Goal: Task Accomplishment & Management: Manage account settings

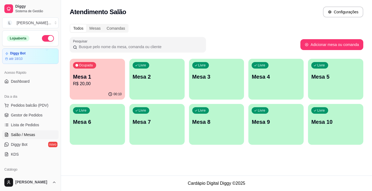
click at [98, 86] on p "R$ 20,00" at bounding box center [97, 84] width 49 height 7
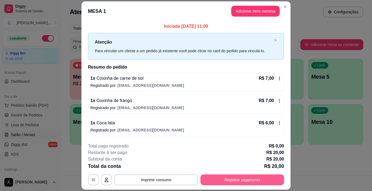
click at [247, 177] on button "Registrar pagamento" at bounding box center [243, 180] width 84 height 11
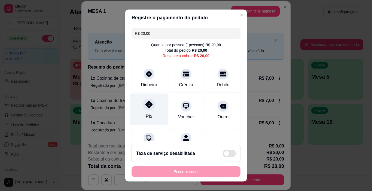
click at [146, 106] on icon at bounding box center [149, 104] width 7 height 7
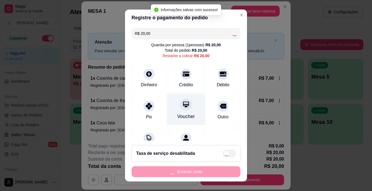
type input "R$ 0,00"
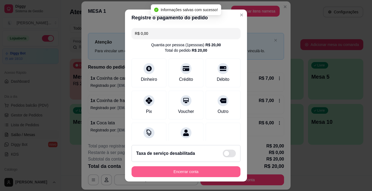
click at [197, 175] on button "Encerrar conta" at bounding box center [186, 172] width 109 height 11
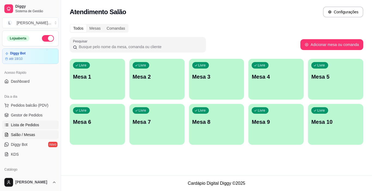
click at [22, 126] on span "Lista de Pedidos" at bounding box center [25, 124] width 28 height 5
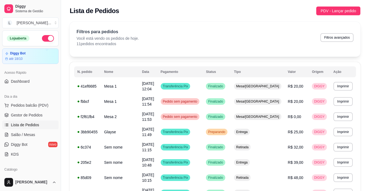
drag, startPoint x: 0, startPoint y: 92, endPoint x: 171, endPoint y: 58, distance: 174.4
click at [171, 58] on div "**********" at bounding box center [215, 143] width 291 height 242
click at [38, 104] on span "Pedidos balcão (PDV)" at bounding box center [30, 105] width 38 height 5
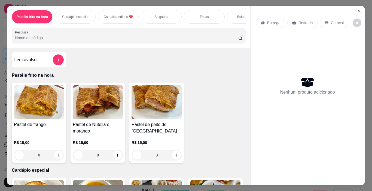
click at [237, 16] on p "Bolos Afetivos" at bounding box center [247, 17] width 20 height 4
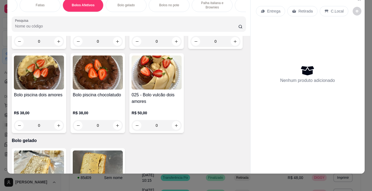
scroll to position [0, 225]
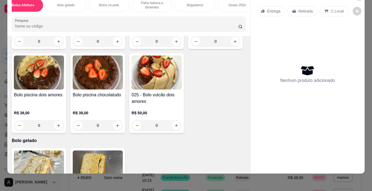
click at [76, 4] on div "Bolo gelado" at bounding box center [66, 5] width 41 height 14
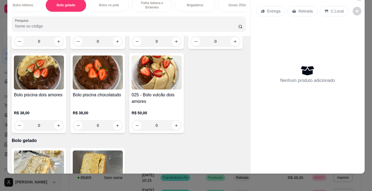
scroll to position [1243, 0]
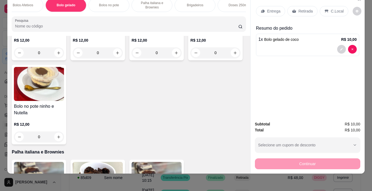
type input "1"
click at [108, 3] on p "Bolos no pote" at bounding box center [109, 5] width 20 height 4
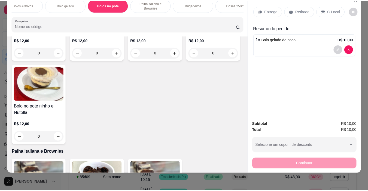
scroll to position [1338, 0]
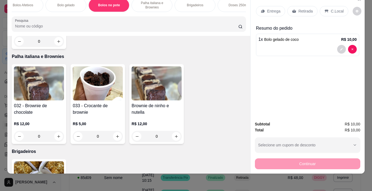
type input "1"
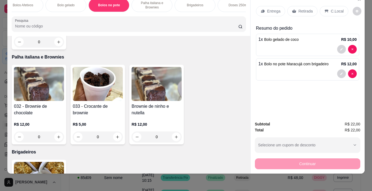
click at [300, 8] on p "Retirada" at bounding box center [306, 10] width 14 height 5
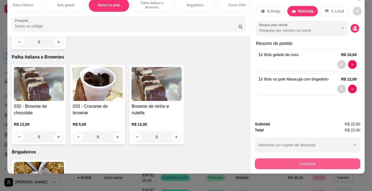
click at [306, 160] on button "Continuar" at bounding box center [307, 164] width 105 height 11
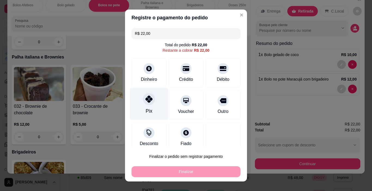
click at [147, 101] on icon at bounding box center [149, 99] width 7 height 7
type input "R$ 0,00"
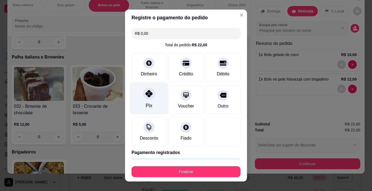
click at [146, 97] on icon at bounding box center [149, 93] width 7 height 7
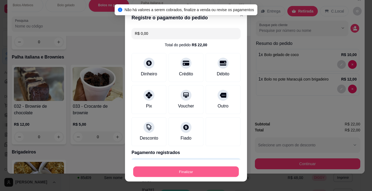
click at [189, 174] on button "Finalizar" at bounding box center [186, 172] width 106 height 11
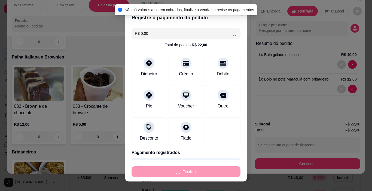
type input "0"
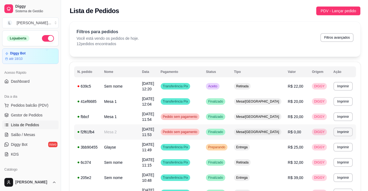
click at [203, 140] on td "Transferência Pix" at bounding box center [181, 147] width 46 height 15
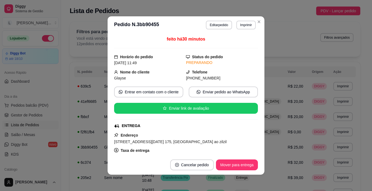
click at [230, 166] on button "Mover para entrega" at bounding box center [237, 165] width 42 height 11
click at [230, 166] on div "Mover para entrega" at bounding box center [233, 165] width 50 height 11
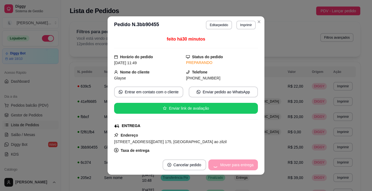
click at [230, 166] on div "Mover para entrega" at bounding box center [233, 165] width 50 height 11
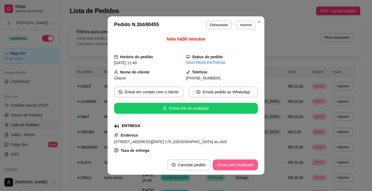
click at [230, 166] on button "Mover para finalizado" at bounding box center [235, 165] width 45 height 11
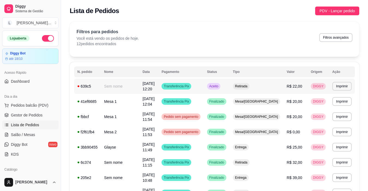
click at [204, 82] on td "Transferência Pix" at bounding box center [181, 86] width 46 height 15
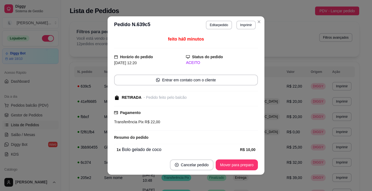
drag, startPoint x: 226, startPoint y: 157, endPoint x: 228, endPoint y: 160, distance: 3.6
click at [227, 159] on footer "Cancelar pedido Mover para preparo" at bounding box center [186, 165] width 157 height 20
click at [228, 162] on button "Mover para preparo" at bounding box center [236, 165] width 41 height 11
click at [228, 162] on div "Mover para preparo" at bounding box center [237, 165] width 42 height 11
click at [228, 162] on div "Mover para preparo" at bounding box center [233, 165] width 50 height 11
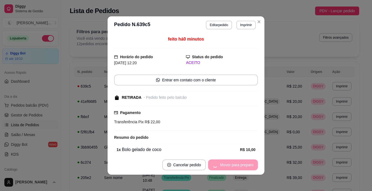
click at [228, 162] on div "Mover para preparo" at bounding box center [233, 165] width 50 height 11
click at [228, 162] on button "Mover para preparo" at bounding box center [236, 165] width 41 height 11
click at [229, 163] on button "Mover para preparo" at bounding box center [236, 165] width 41 height 11
click at [237, 167] on div "Mover para preparo" at bounding box center [233, 165] width 50 height 11
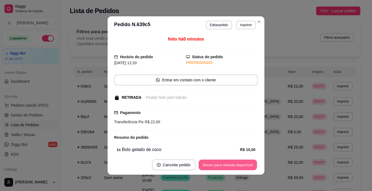
click at [232, 169] on button "Mover para retirada disponível" at bounding box center [228, 165] width 58 height 11
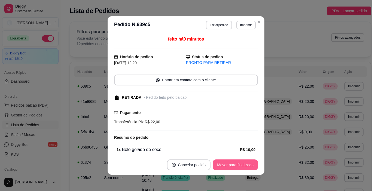
click at [248, 163] on button "Mover para finalizado" at bounding box center [235, 165] width 45 height 11
